Goal: Task Accomplishment & Management: Manage account settings

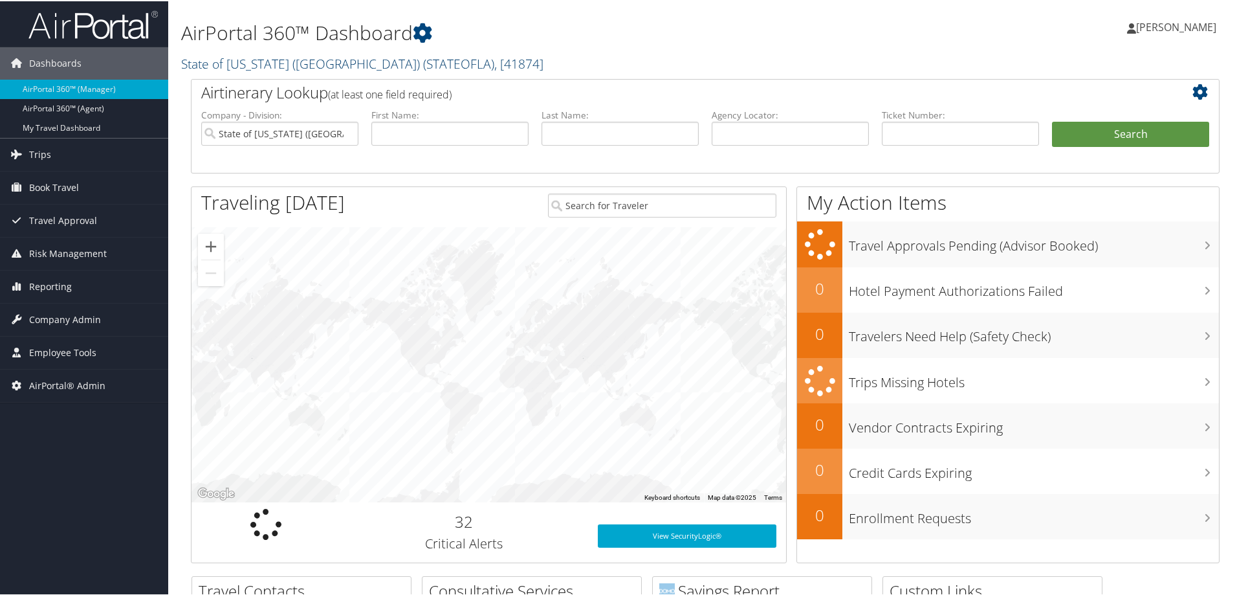
click at [245, 60] on link "State of Louisiana (SOLA) ( STATEOFLA ) , [ 41874 ]" at bounding box center [362, 62] width 362 height 17
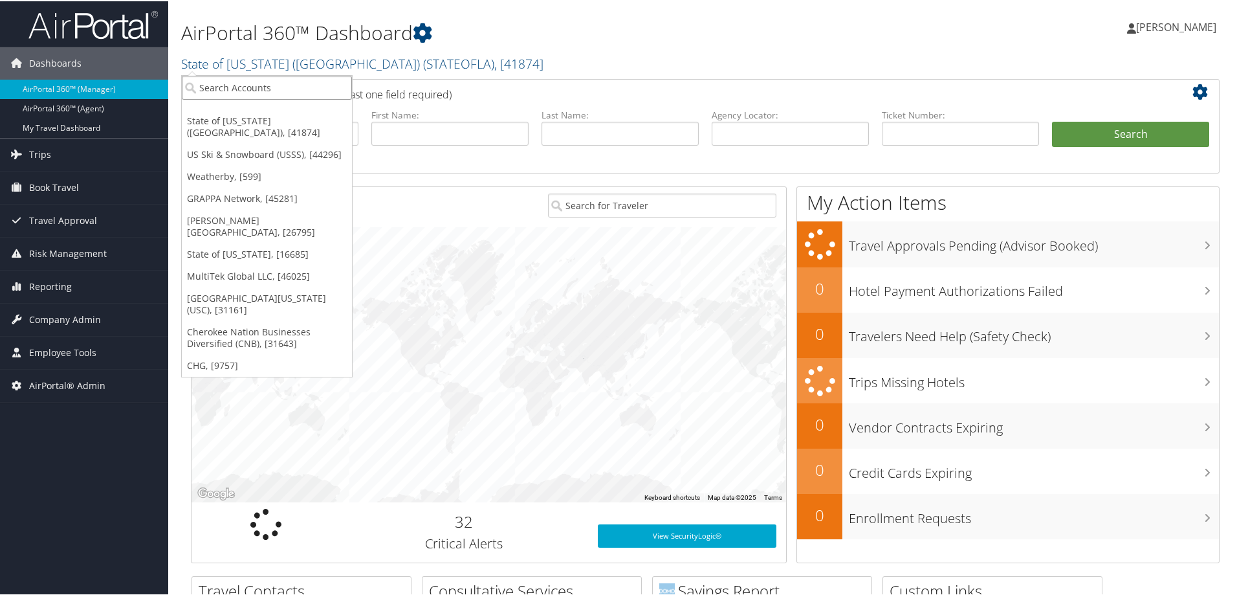
click at [236, 85] on input "search" at bounding box center [267, 86] width 170 height 24
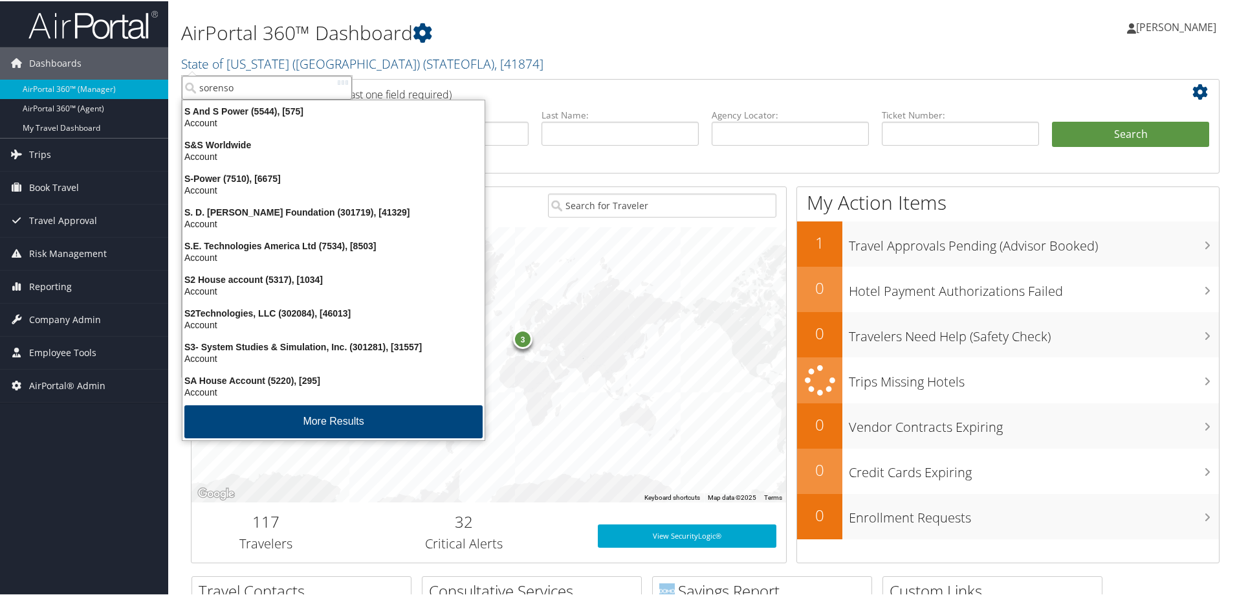
type input "sorenson"
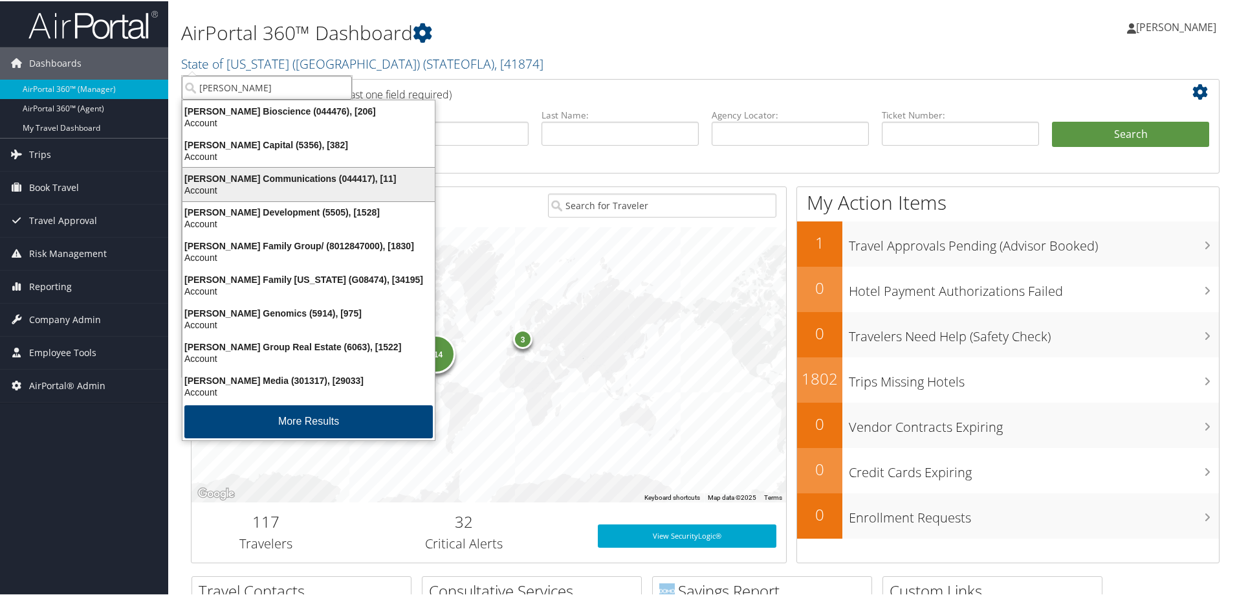
click at [268, 177] on div "Sorenson Communications (044417), [11]" at bounding box center [309, 177] width 268 height 12
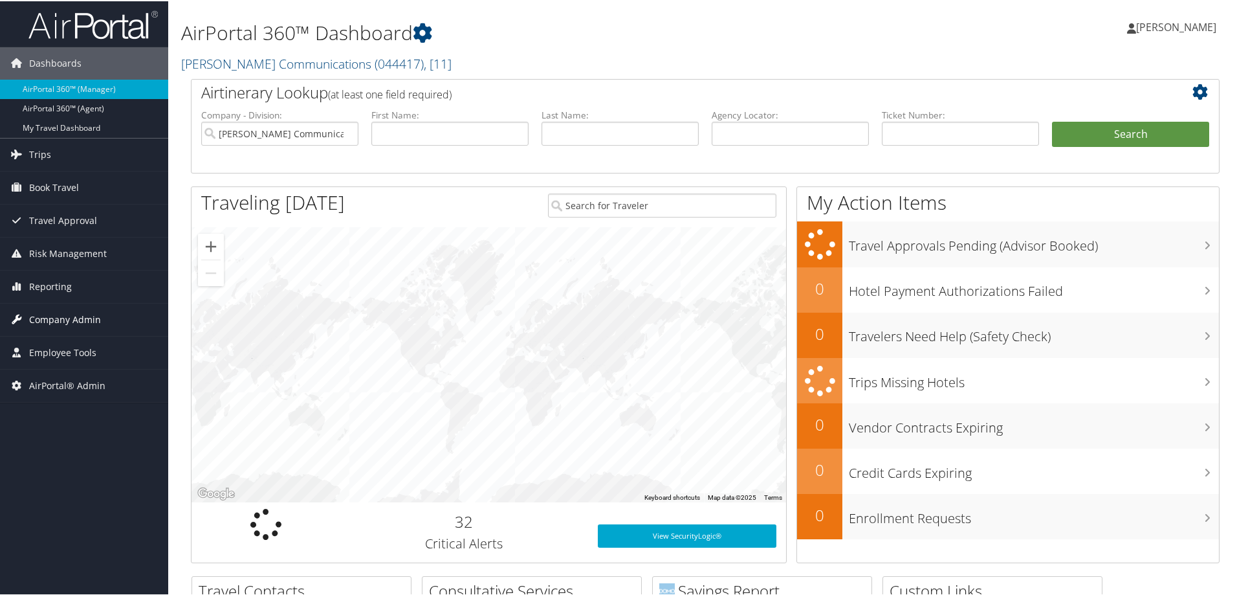
click at [82, 322] on span "Company Admin" at bounding box center [65, 318] width 72 height 32
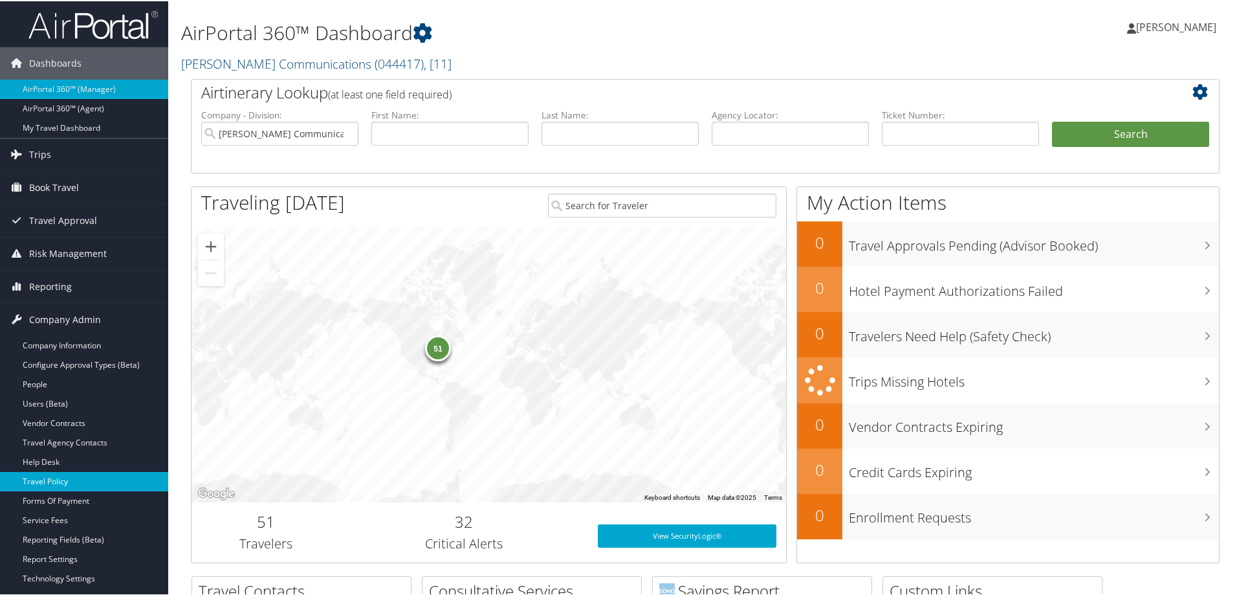
click at [63, 475] on link "Travel Policy" at bounding box center [84, 479] width 168 height 19
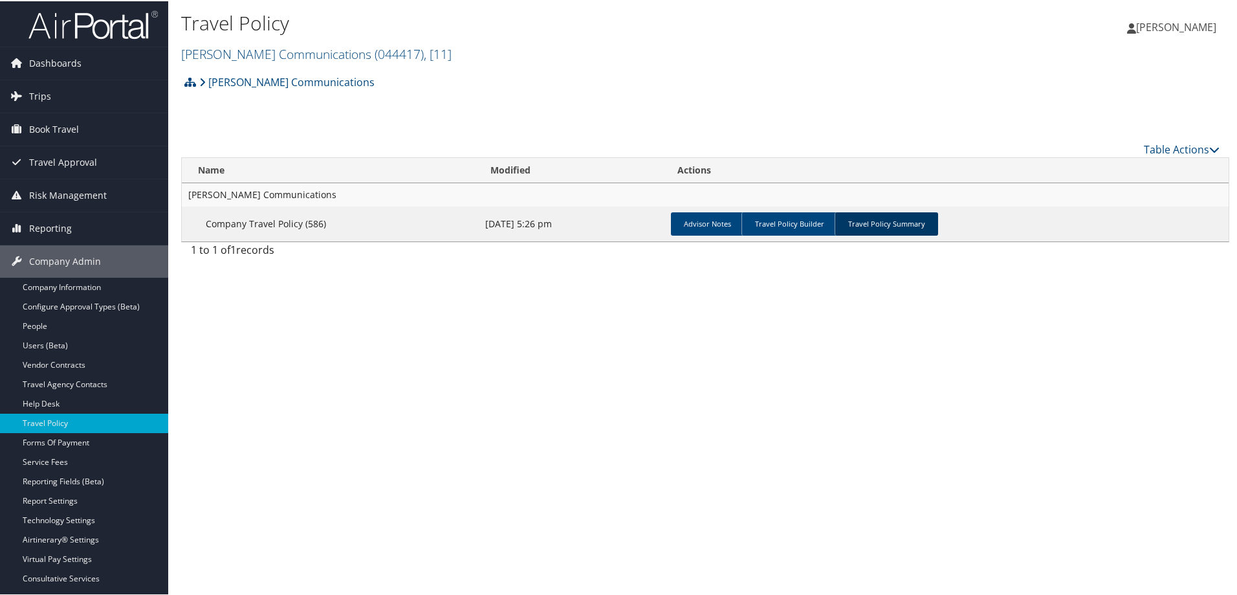
click at [902, 221] on link "Travel Policy Summary" at bounding box center [887, 222] width 104 height 23
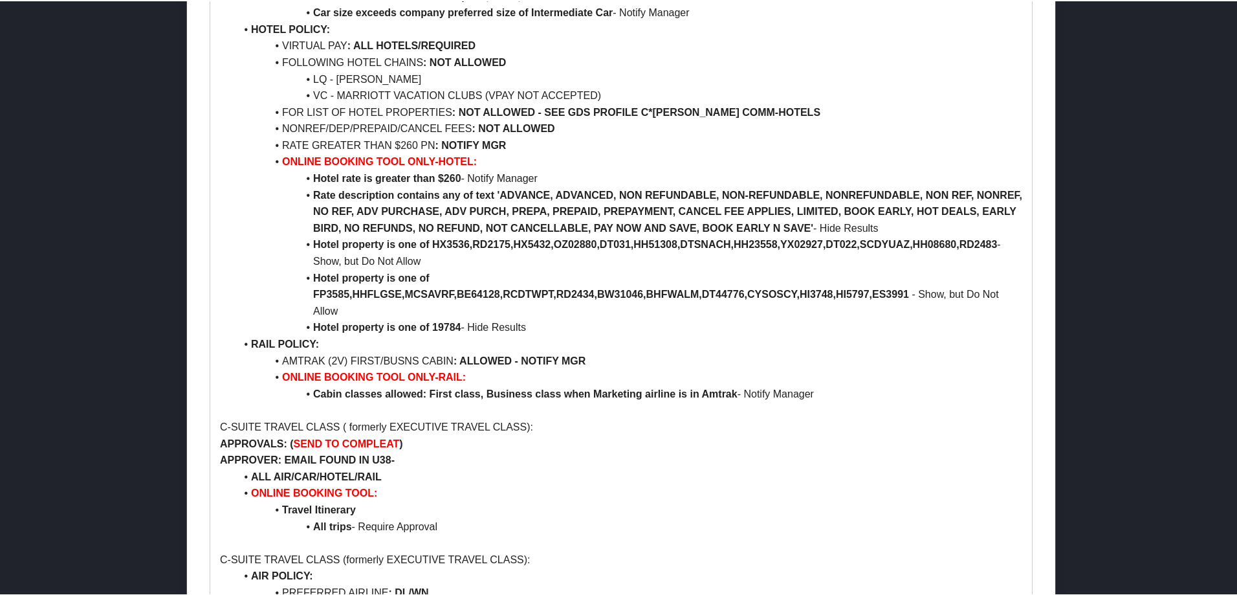
scroll to position [841, 0]
